Goal: Transaction & Acquisition: Purchase product/service

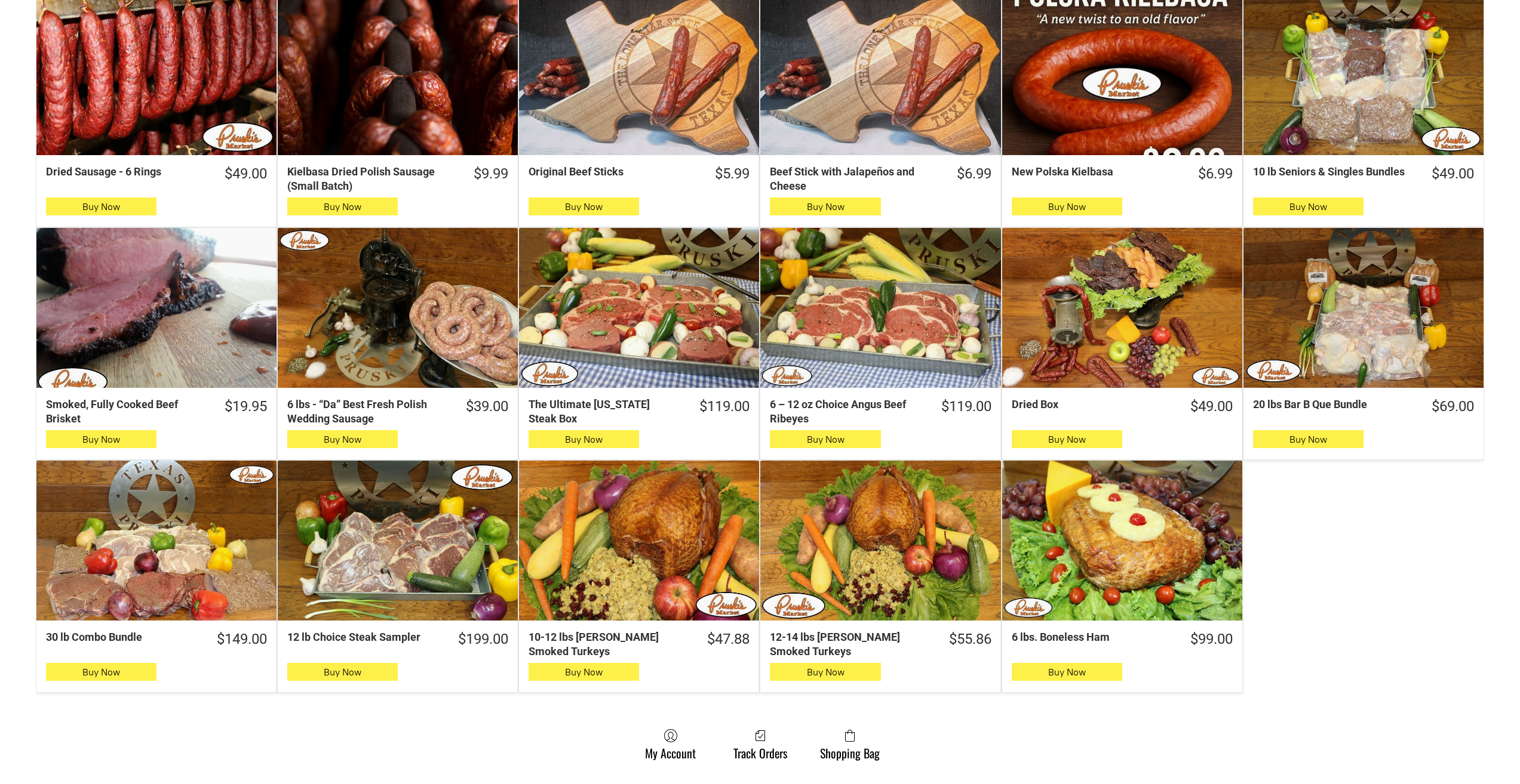
scroll to position [537, 0]
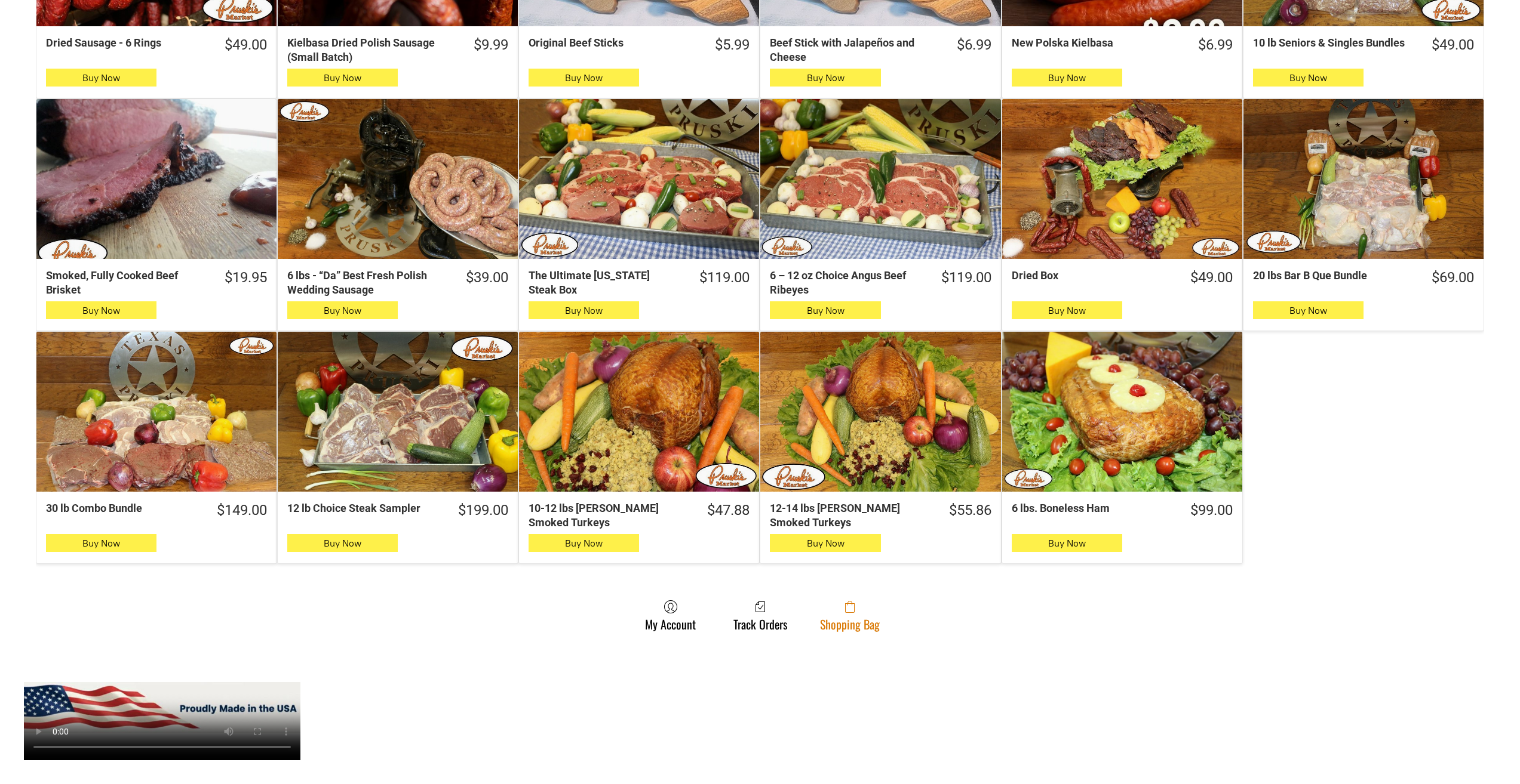
click at [855, 617] on link "Shopping Bag" at bounding box center [849, 616] width 72 height 32
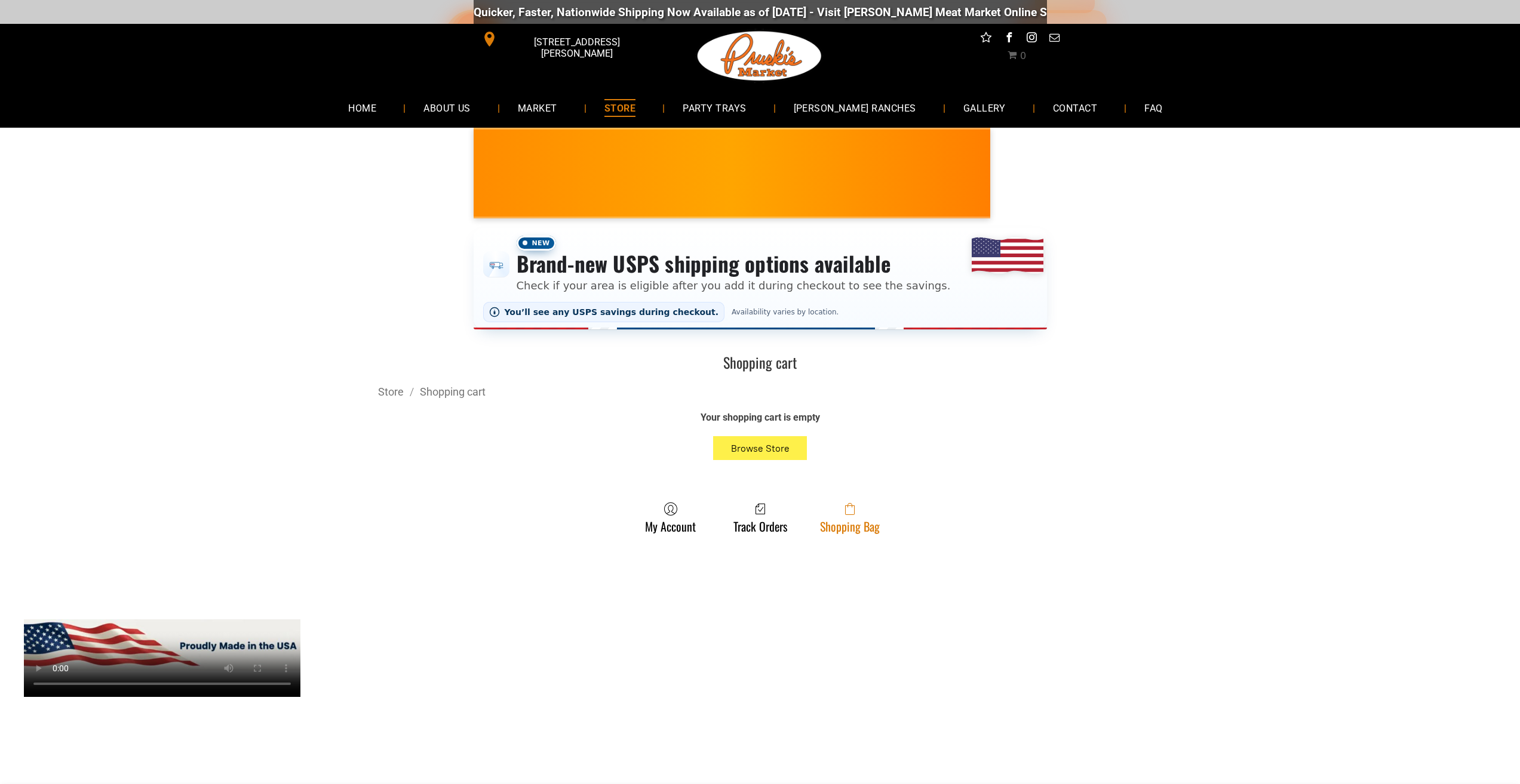
click at [844, 508] on span at bounding box center [850, 509] width 60 height 14
click at [868, 520] on link "Shopping Bag" at bounding box center [849, 518] width 72 height 32
click at [865, 527] on link "Shopping Bag" at bounding box center [849, 518] width 72 height 32
